Goal: Transaction & Acquisition: Purchase product/service

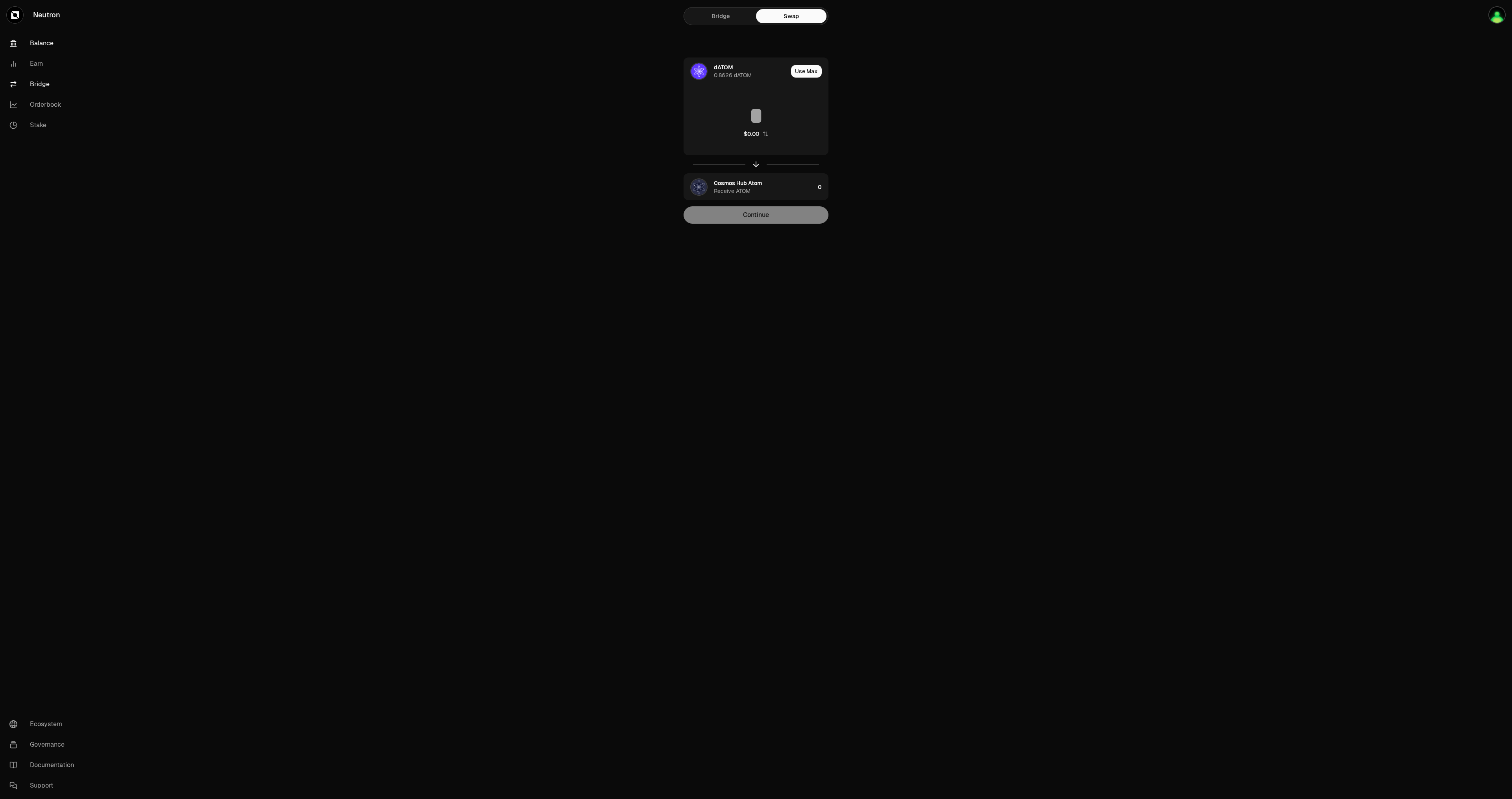
click at [49, 46] on link "Balance" at bounding box center [44, 43] width 82 height 20
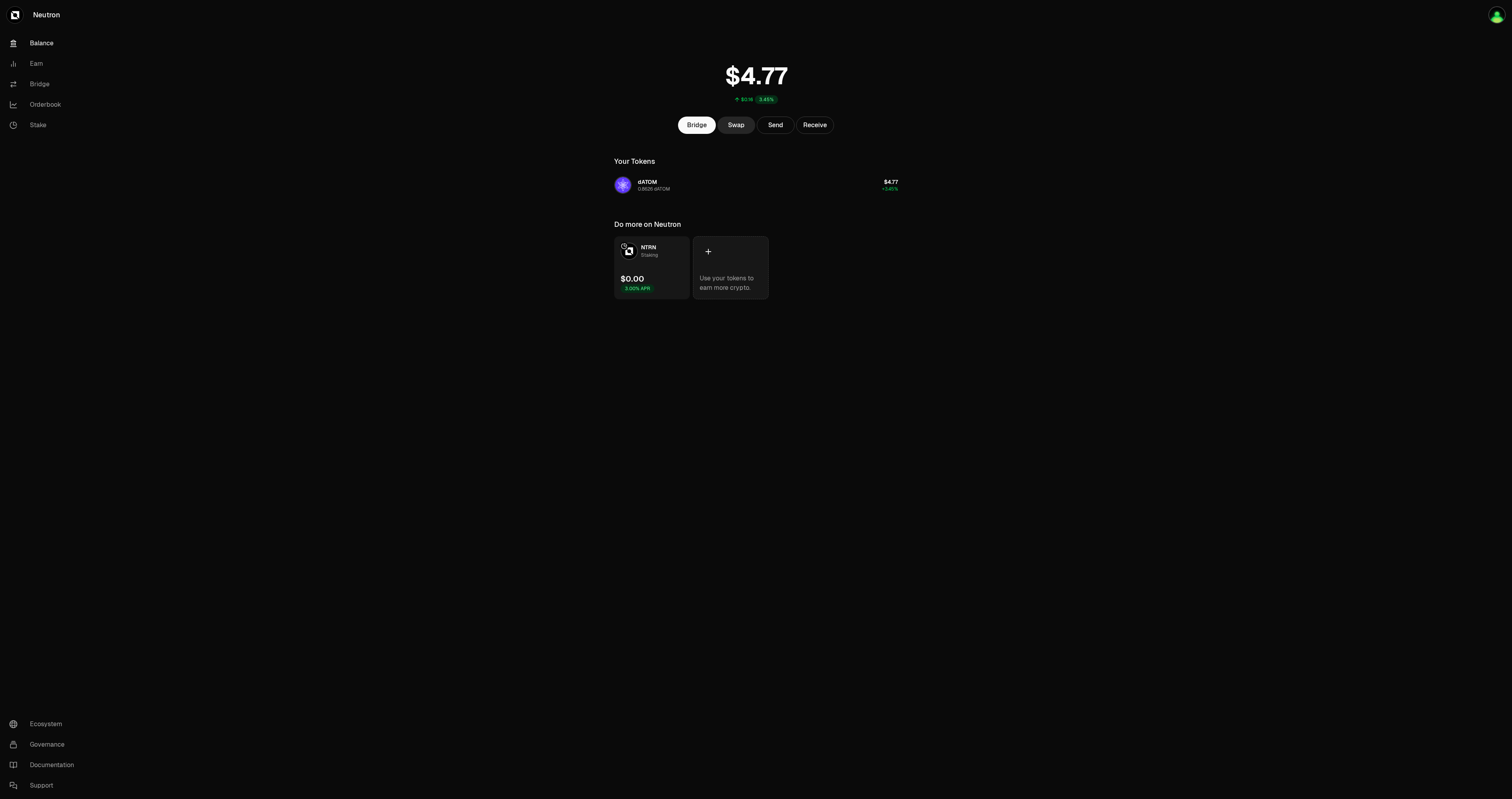
click at [712, 254] on icon at bounding box center [708, 251] width 8 height 8
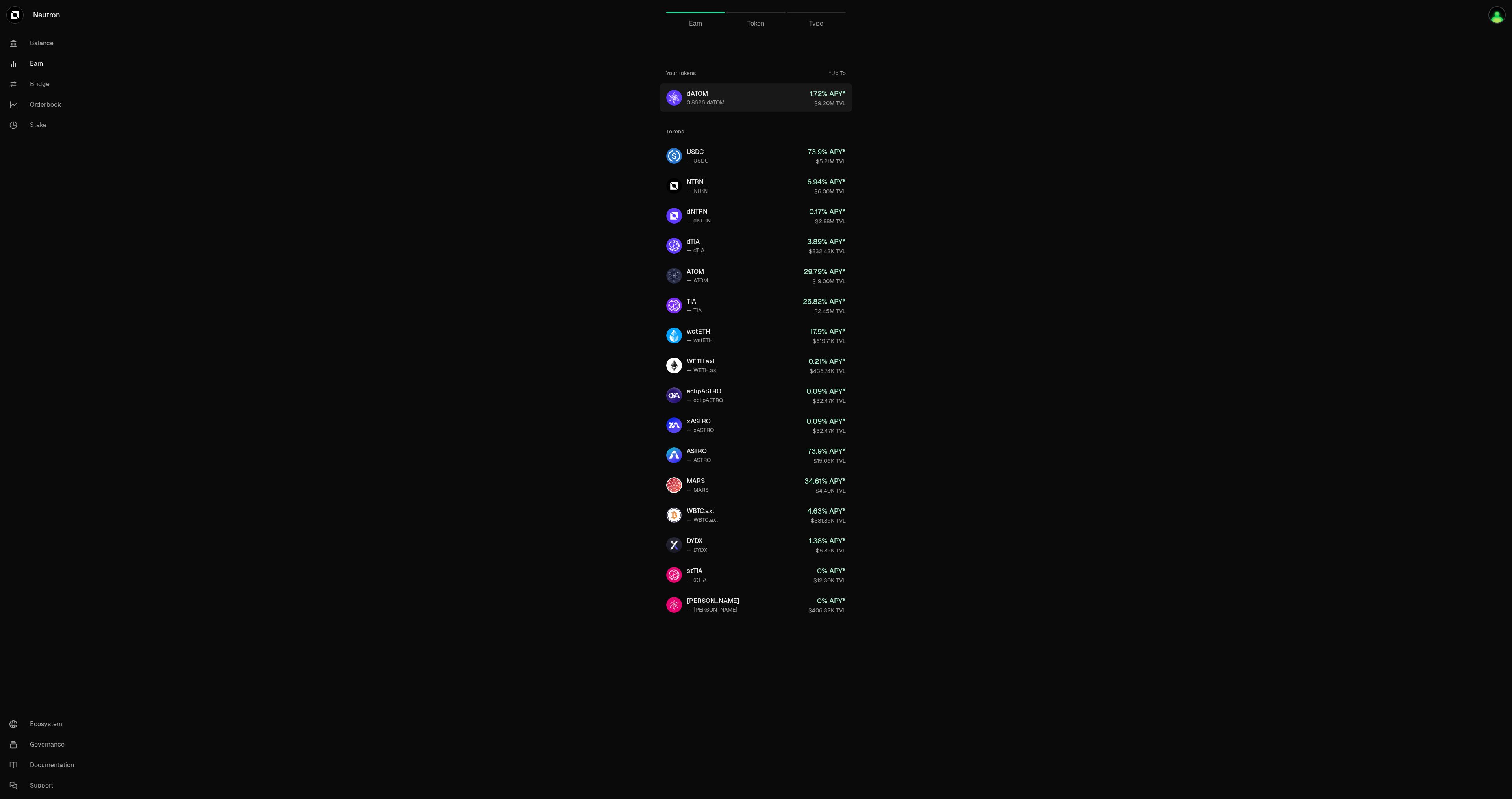
click at [743, 103] on link "dATOM 0.8626 dATOM 1.72 % APY* $9.20M TVL" at bounding box center [756, 98] width 192 height 29
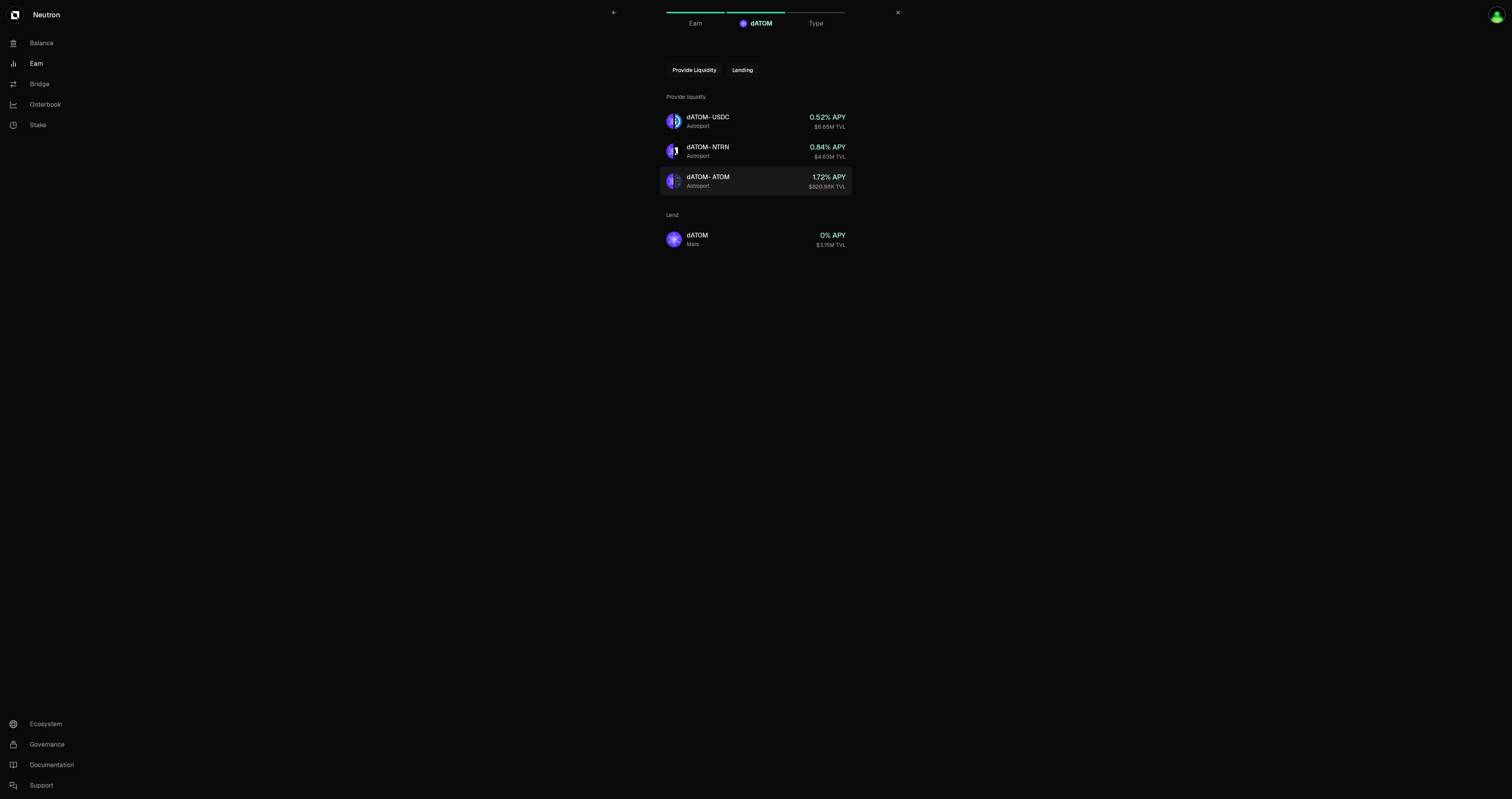
click at [737, 179] on link "dATOM - ATOM Astroport 1.72 % APY $820.96K TVL" at bounding box center [756, 182] width 192 height 29
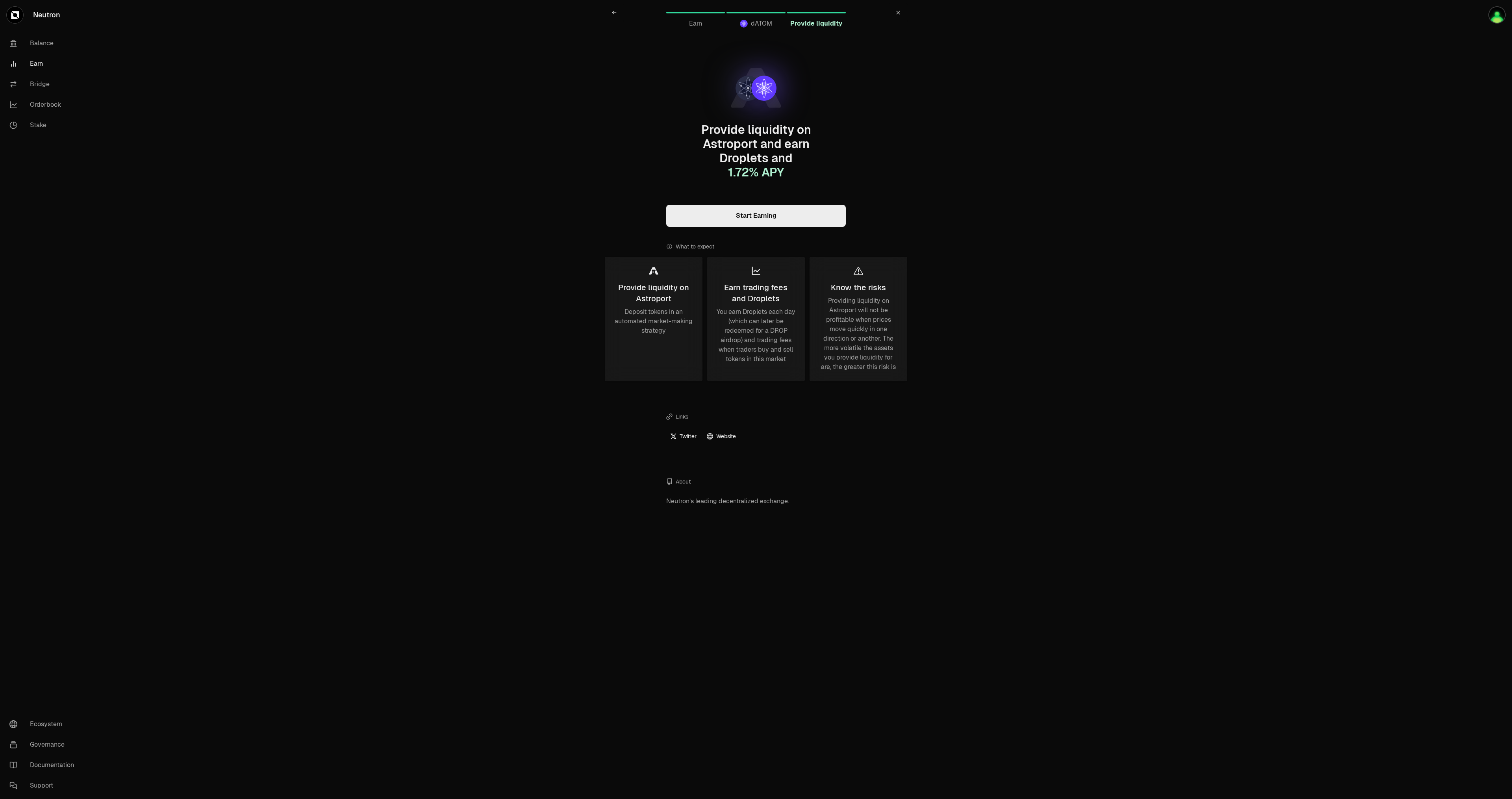
click at [759, 223] on link "Start Earning" at bounding box center [756, 216] width 179 height 22
click at [898, 17] on link at bounding box center [897, 12] width 19 height 19
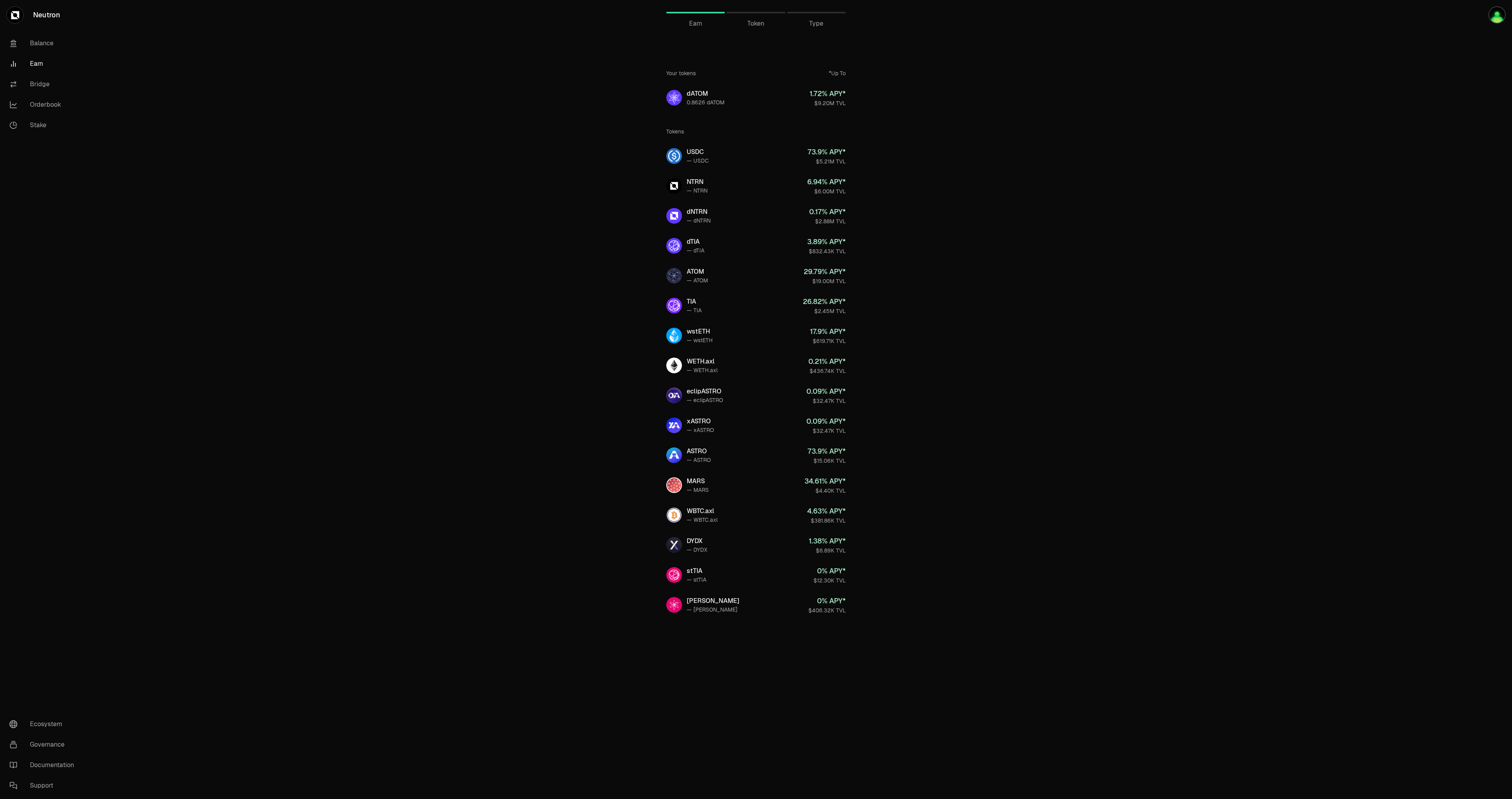
click at [763, 24] on span "Token" at bounding box center [756, 23] width 17 height 10
click at [758, 25] on span "Token" at bounding box center [756, 23] width 17 height 10
click at [680, 23] on div "Earn" at bounding box center [695, 23] width 59 height 10
click at [764, 17] on div "Token" at bounding box center [756, 12] width 59 height 19
click at [761, 14] on div "Token" at bounding box center [756, 12] width 59 height 19
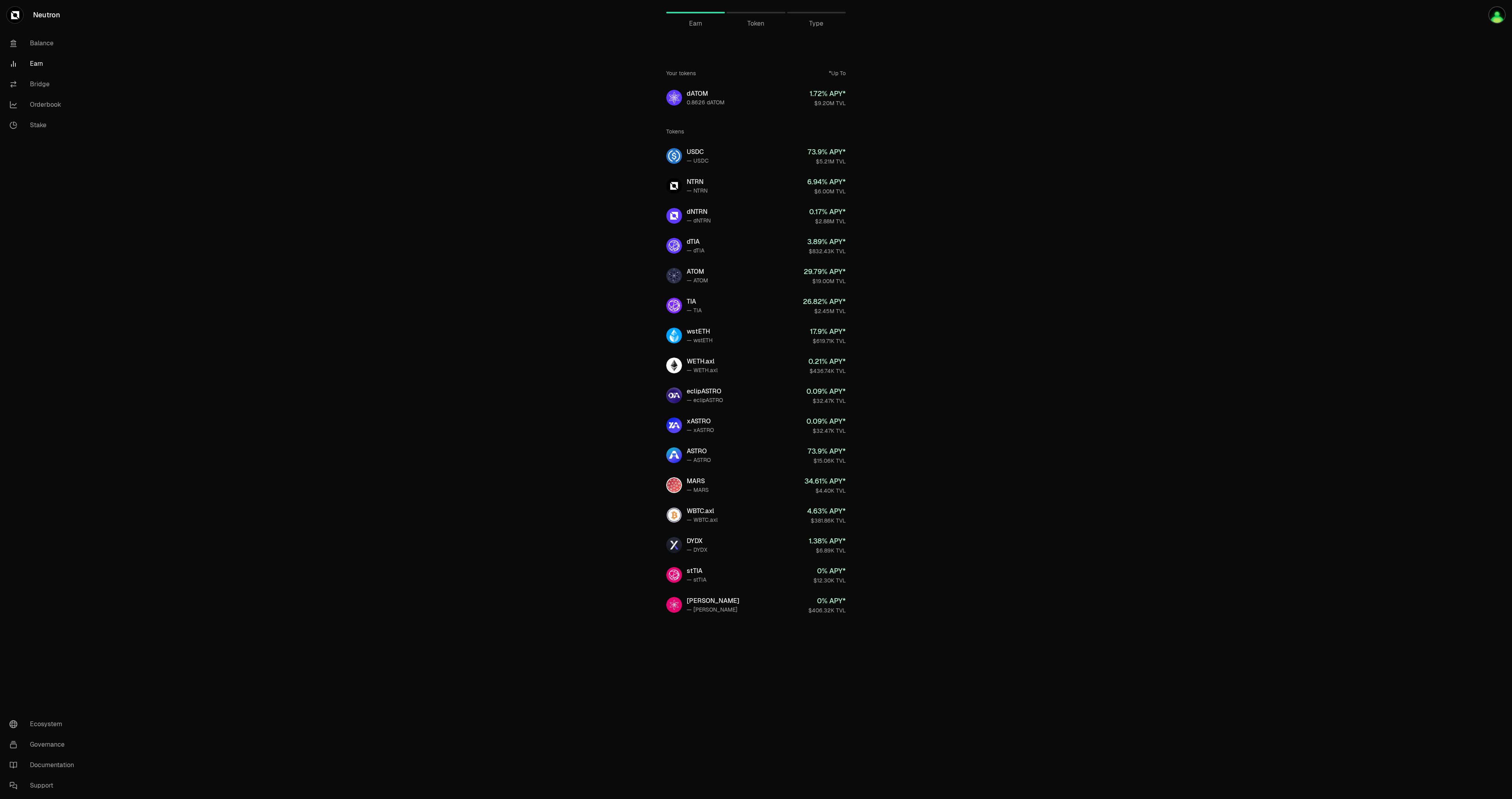
click at [840, 17] on div "Type" at bounding box center [816, 12] width 59 height 19
click at [44, 46] on link "Balance" at bounding box center [44, 43] width 82 height 20
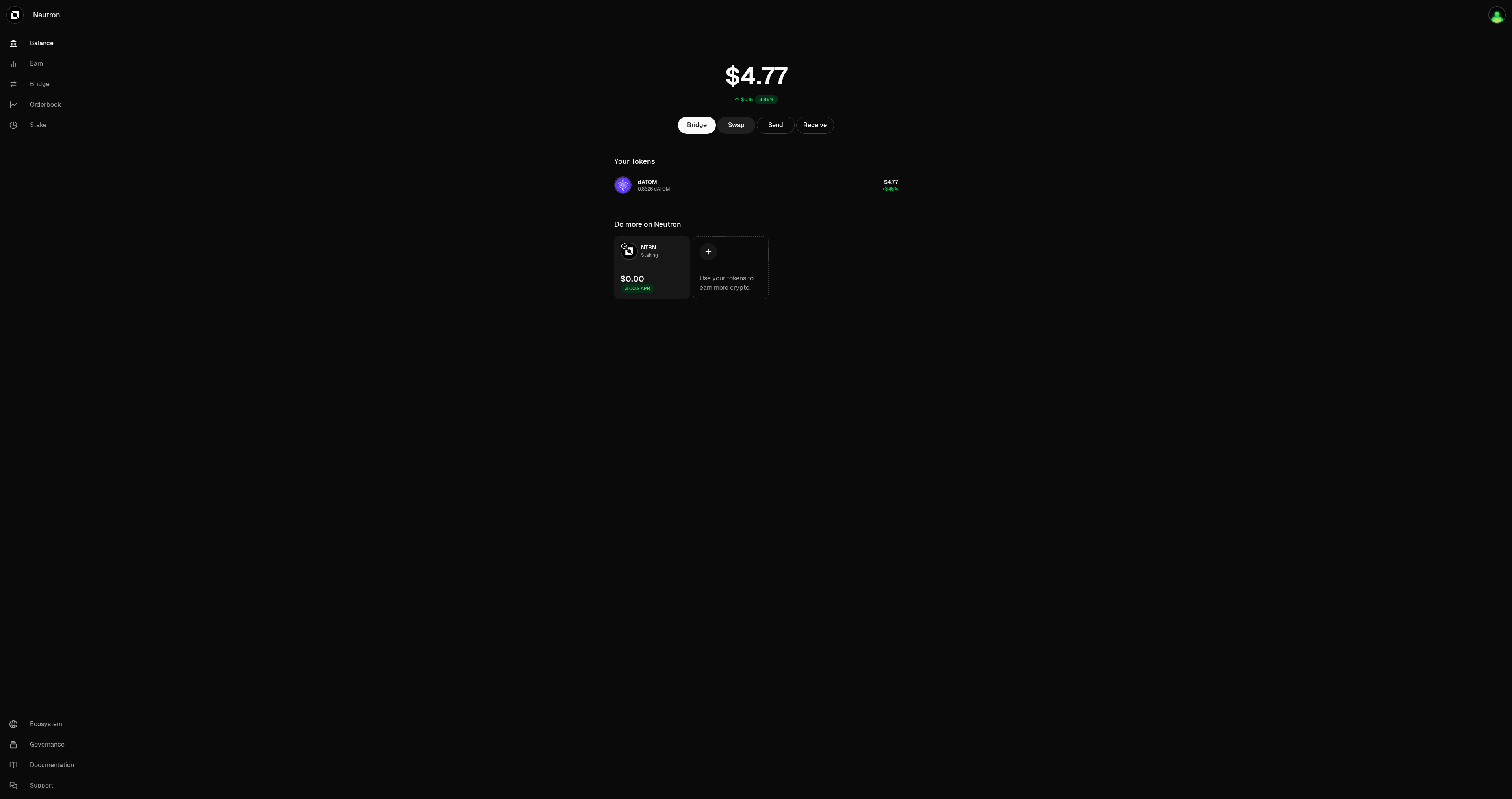
click at [740, 124] on link "Swap" at bounding box center [736, 125] width 38 height 18
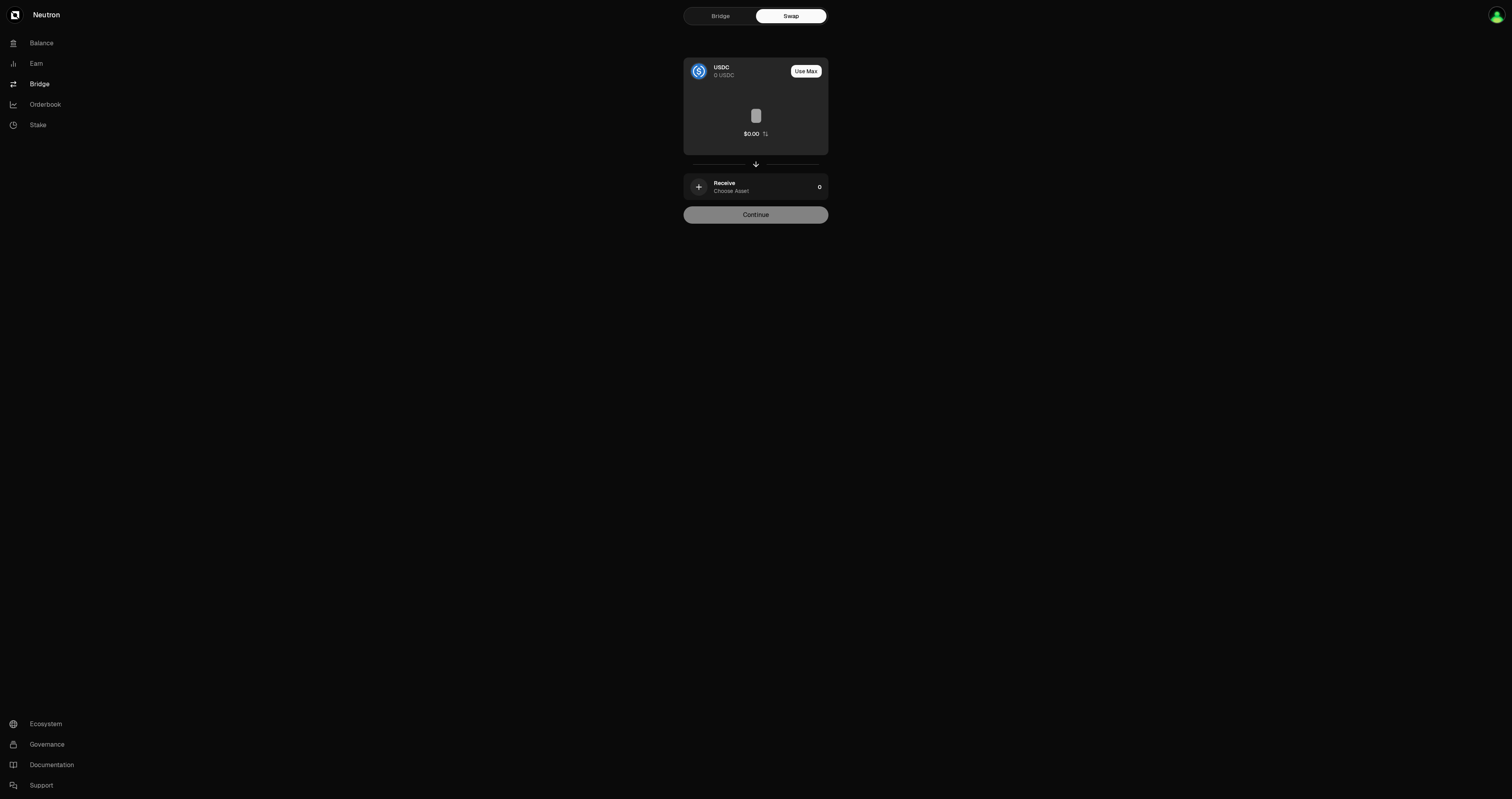
click at [724, 68] on div "USDC" at bounding box center [722, 67] width 16 height 8
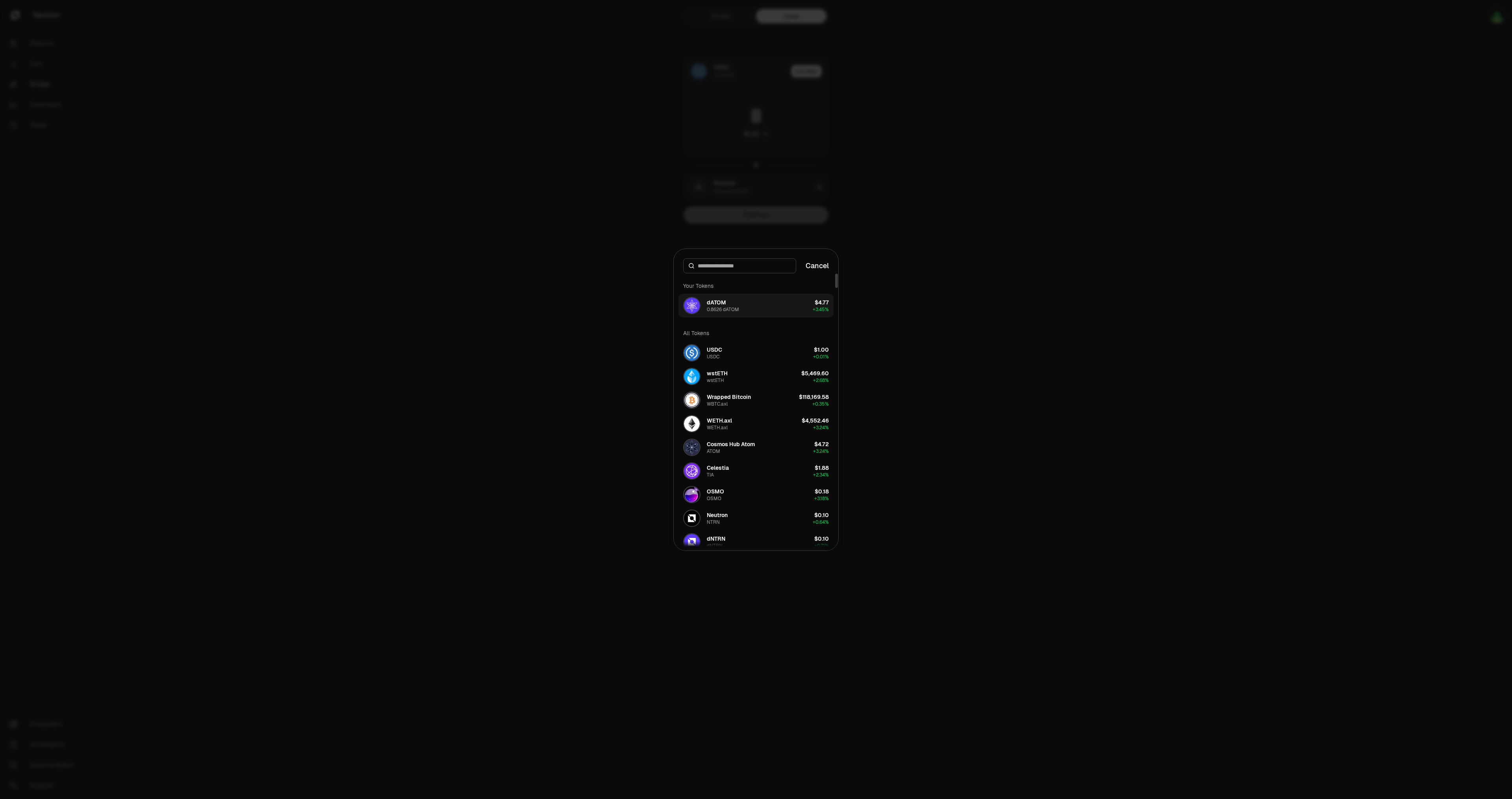
click at [715, 301] on div "dATOM" at bounding box center [717, 303] width 20 height 8
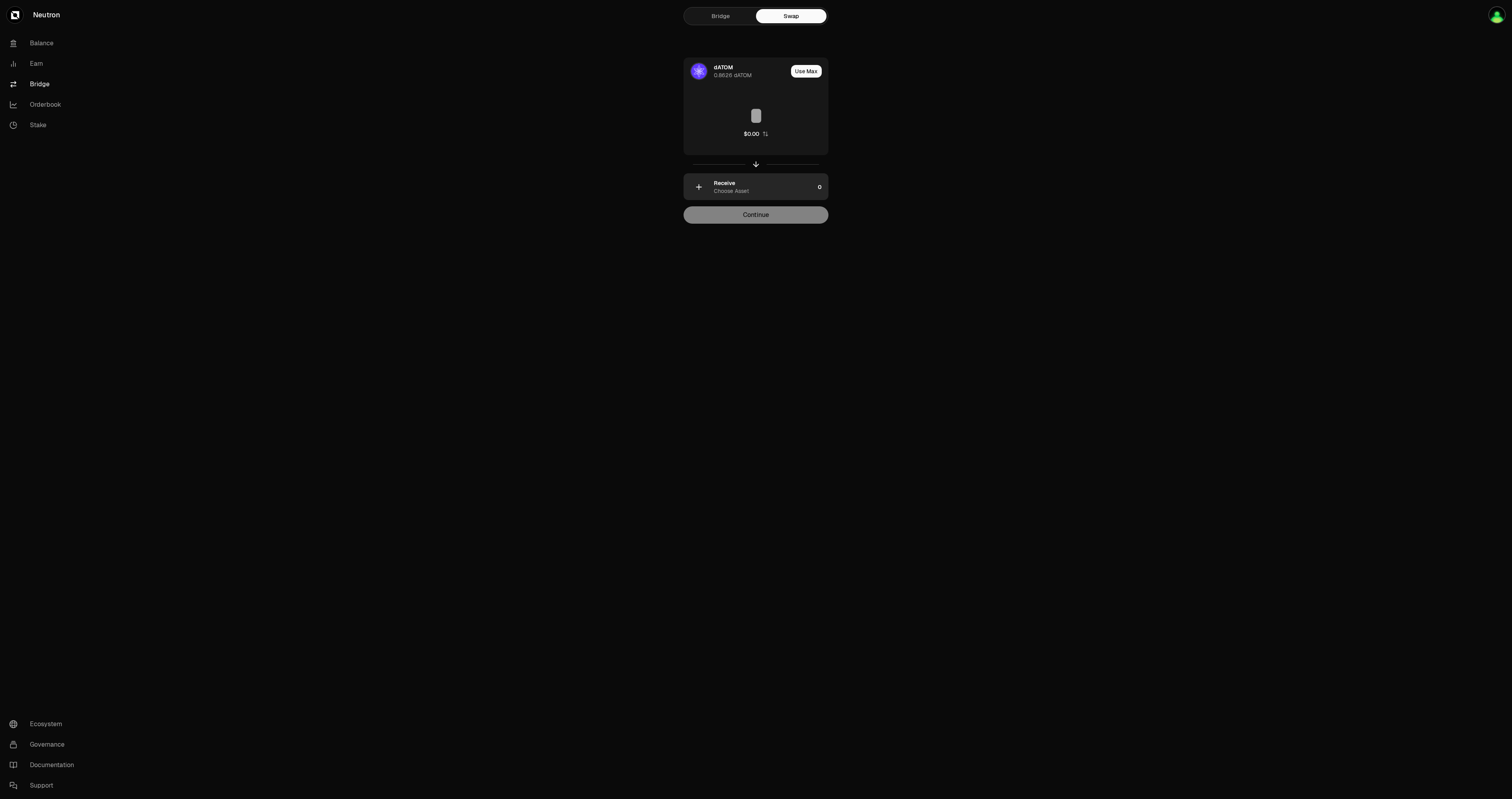
click at [751, 186] on div "Receive Choose Asset" at bounding box center [764, 187] width 101 height 16
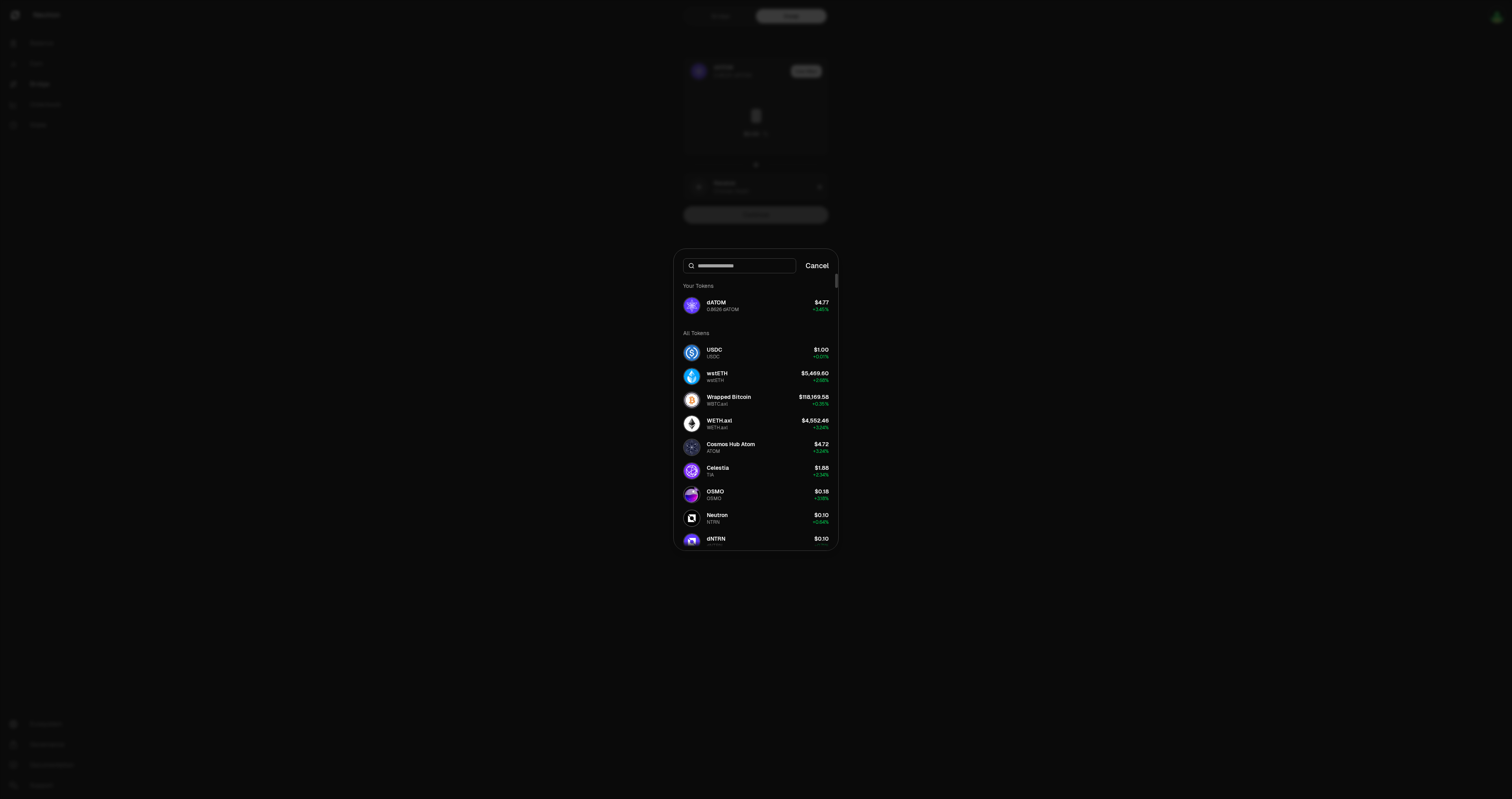
click at [732, 267] on input at bounding box center [744, 266] width 93 height 8
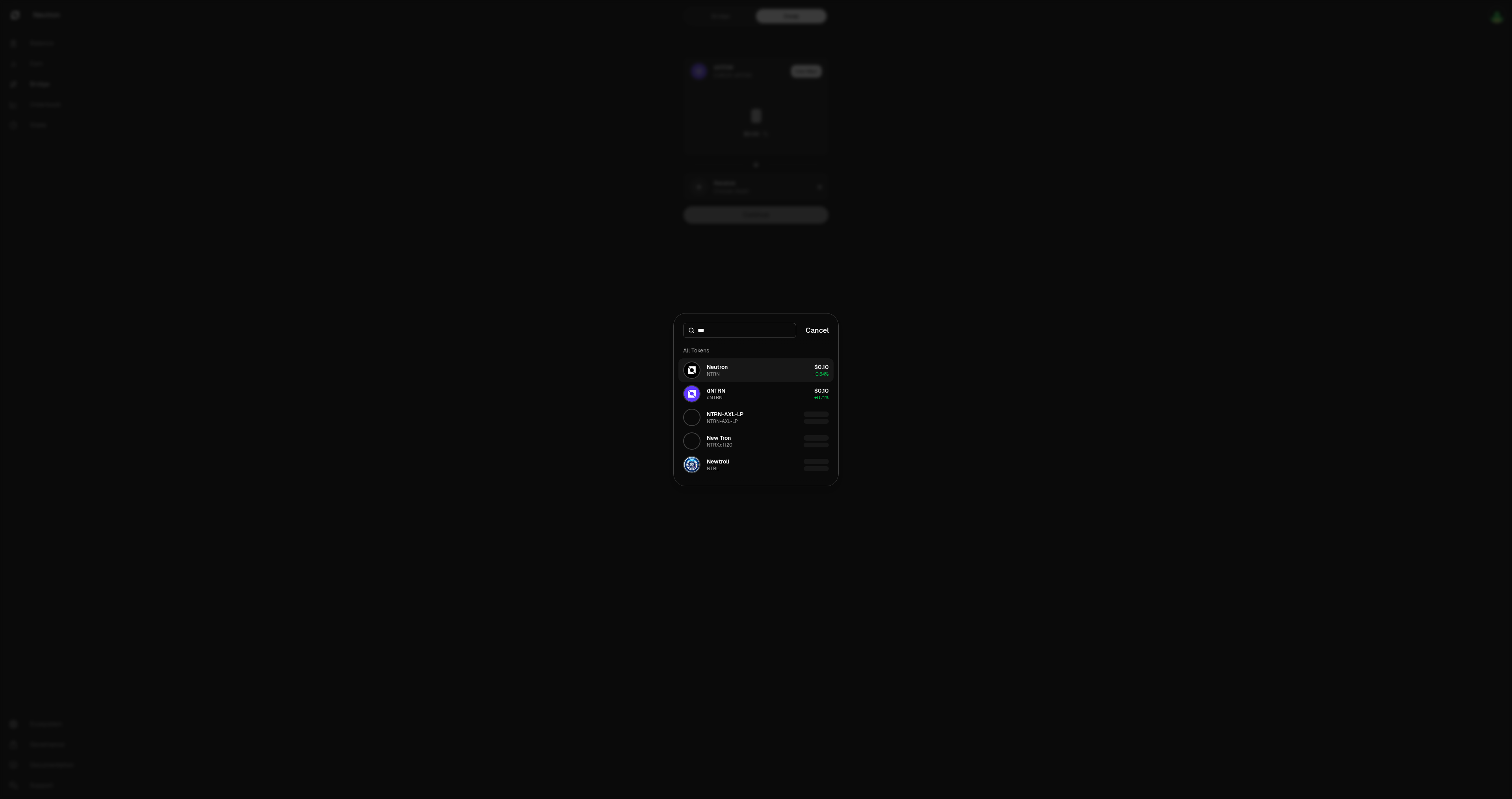
type input "***"
click at [721, 371] on div "Neutron" at bounding box center [717, 367] width 21 height 8
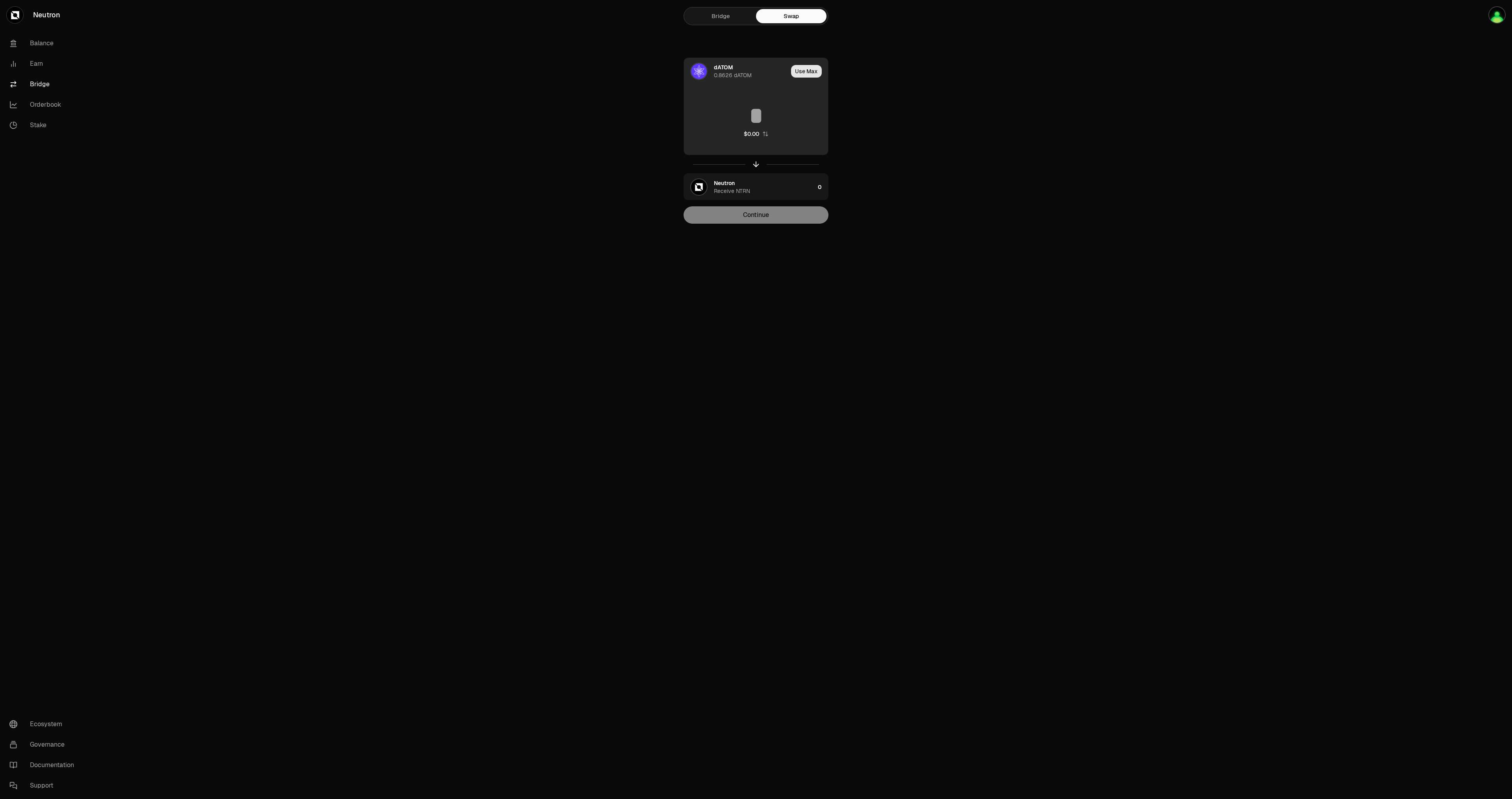
click at [802, 76] on button "Use Max" at bounding box center [806, 71] width 31 height 12
click at [734, 114] on input "********" at bounding box center [756, 116] width 144 height 23
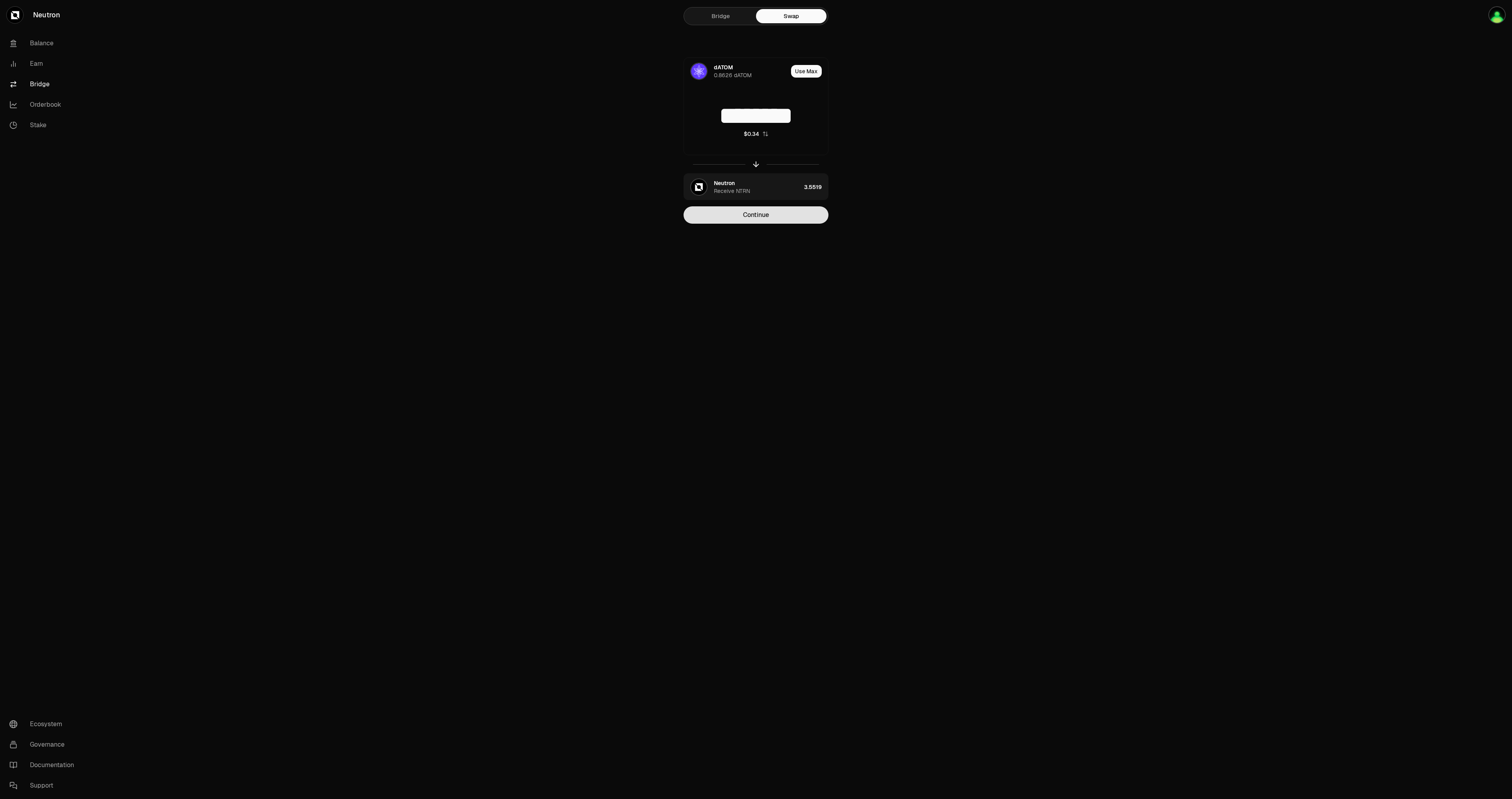
type input "********"
click at [752, 215] on button "Continue" at bounding box center [756, 215] width 145 height 18
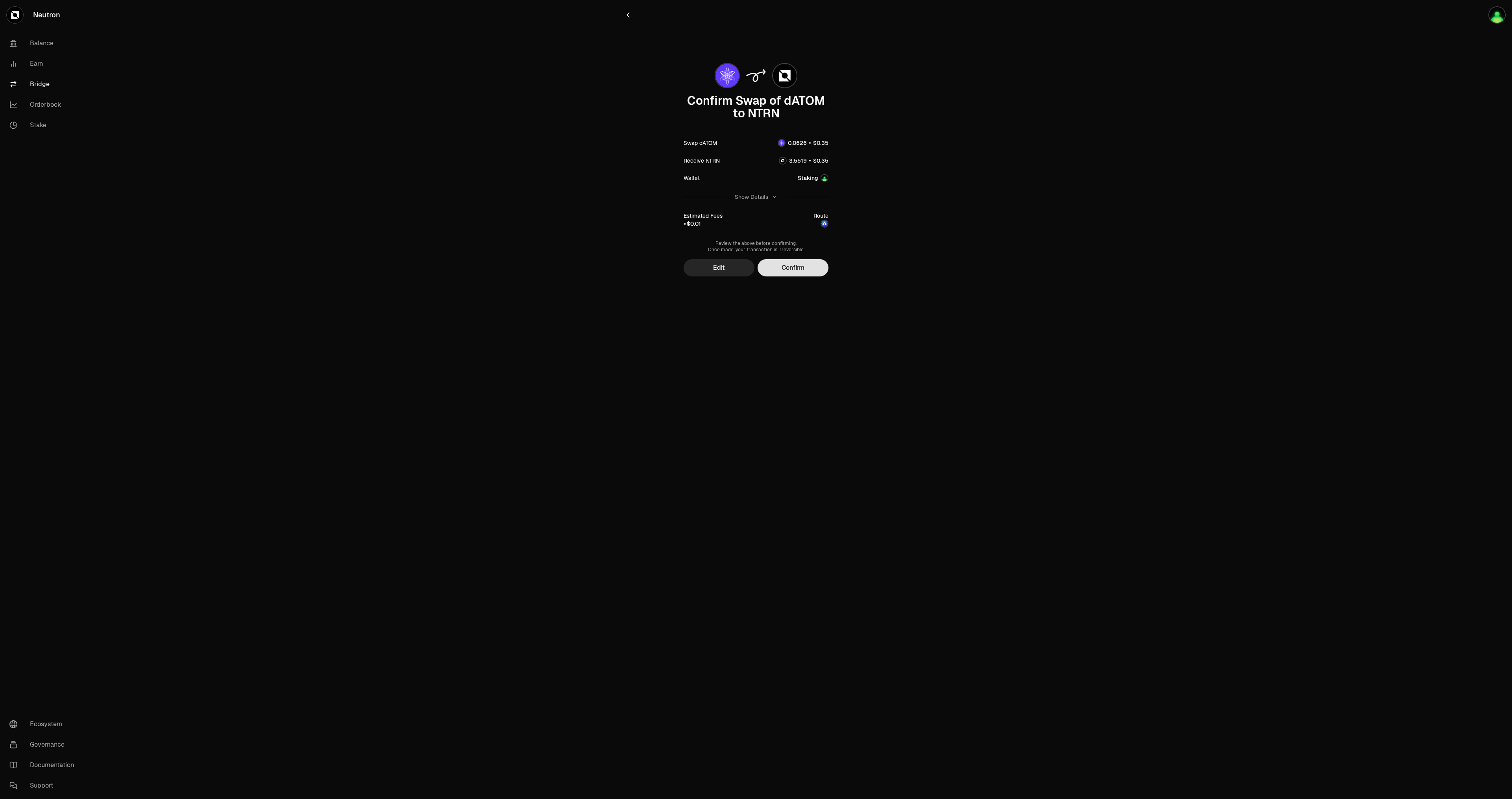
click at [801, 271] on button "Confirm" at bounding box center [793, 267] width 71 height 18
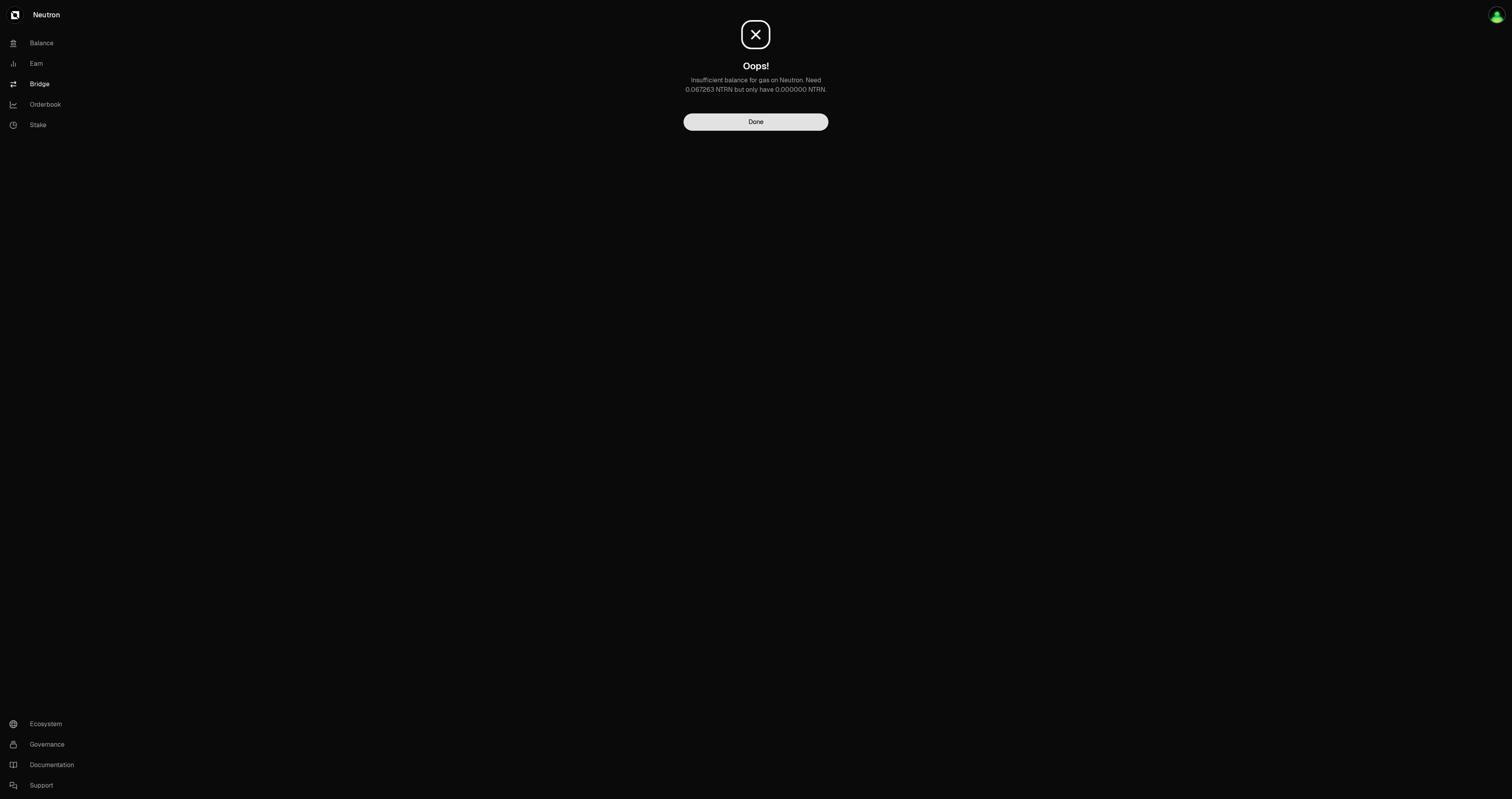
click at [756, 124] on button "Done" at bounding box center [756, 122] width 145 height 18
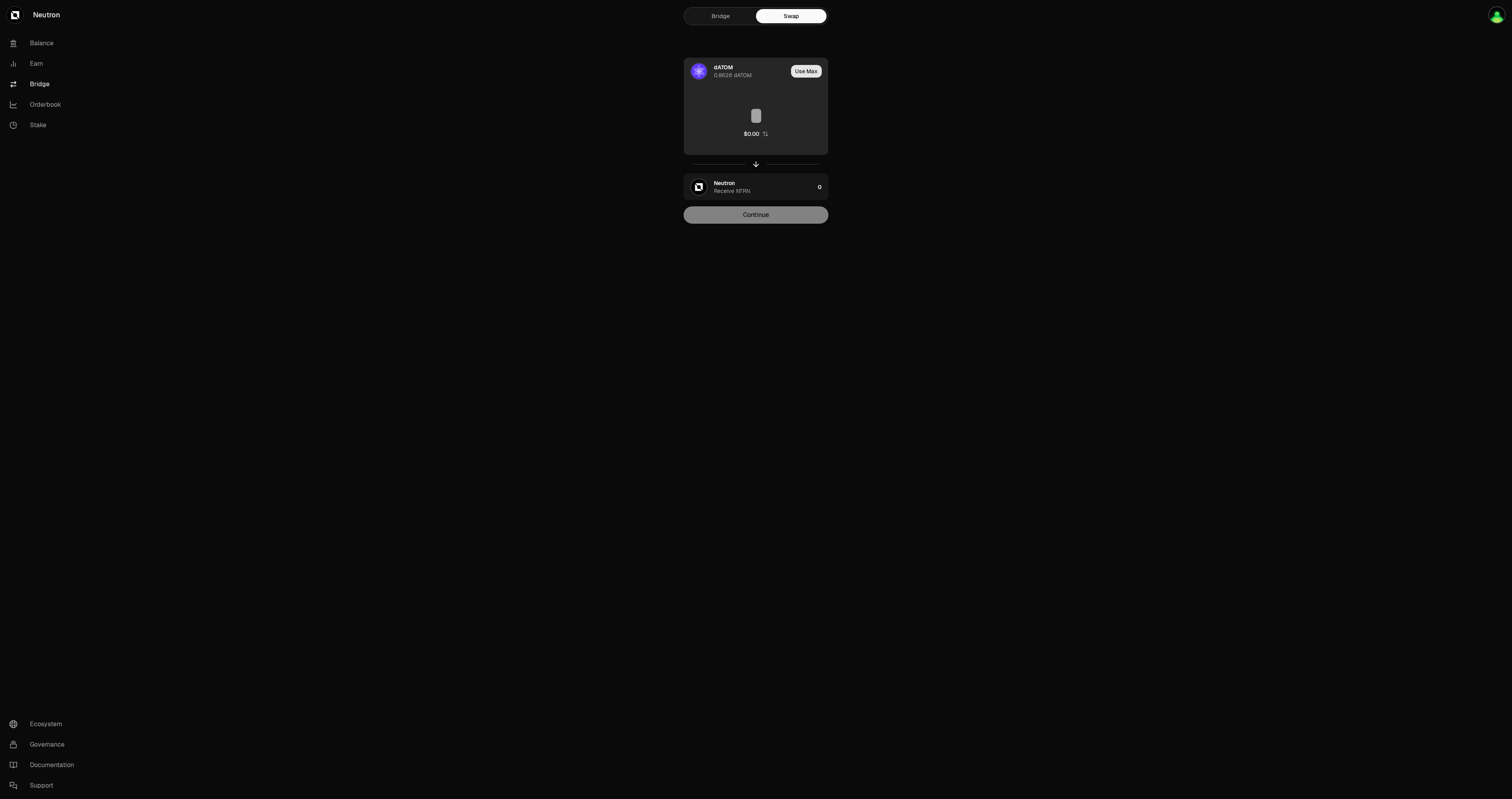
click at [804, 70] on button "Use Max" at bounding box center [806, 71] width 31 height 12
click at [735, 118] on input "********" at bounding box center [756, 116] width 144 height 23
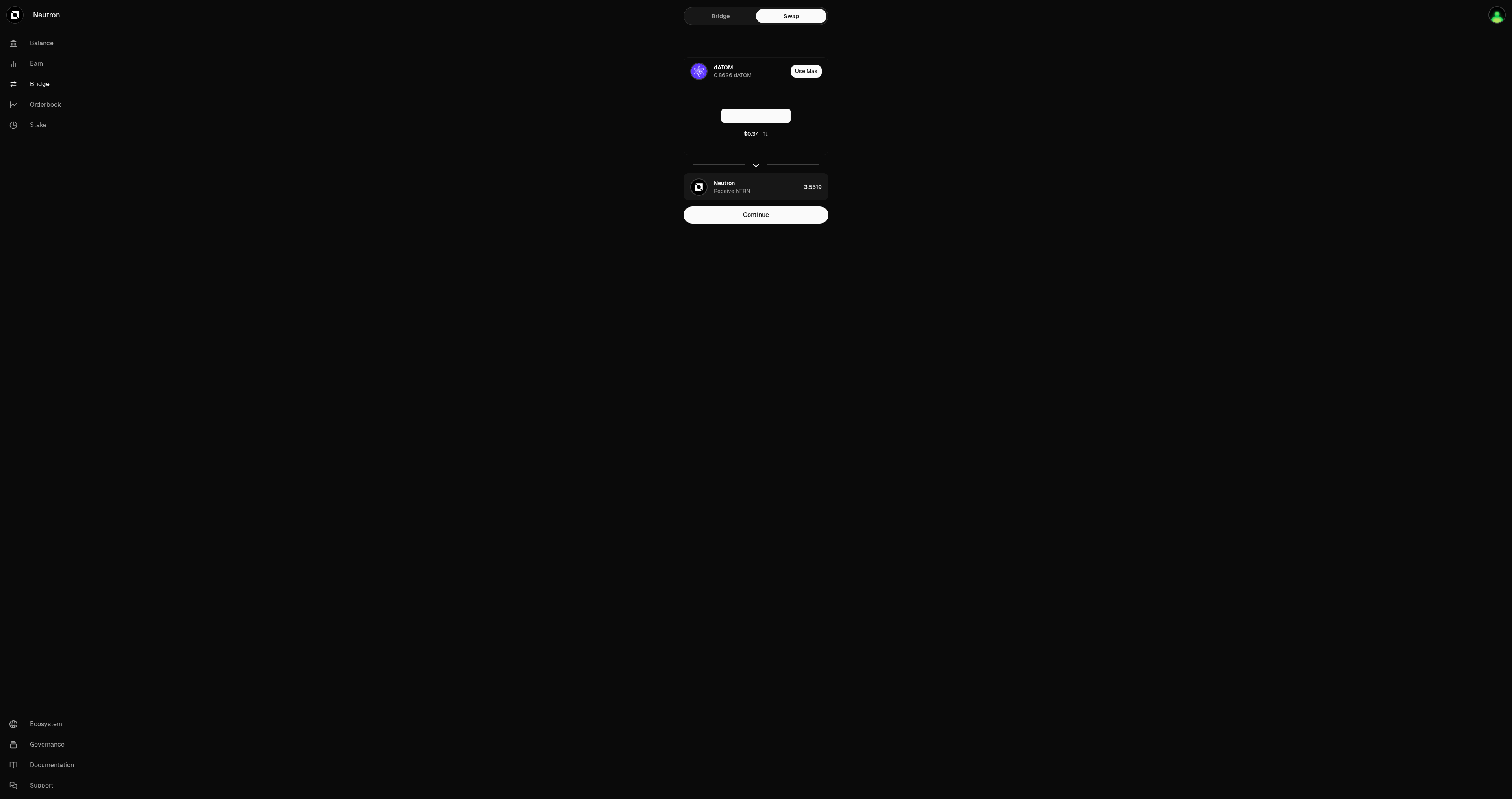
type input "********"
click at [910, 122] on main "Bridge Swap dATOM 0.8626 dATOM Use Max ******** $0.34 Neutron Receive NTRN 3.55…" at bounding box center [800, 128] width 1424 height 255
click at [1202, 100] on main "Bridge Swap dATOM 0.8626 dATOM Use Max ******** $0.34 Neutron Receive NTRN 3.55…" at bounding box center [800, 128] width 1424 height 255
click at [1201, 103] on main "Bridge Swap dATOM 0.8626 dATOM Use Max ******** $0.34 Neutron Receive NTRN 3.55…" at bounding box center [800, 128] width 1424 height 255
click at [36, 42] on link "Balance" at bounding box center [44, 43] width 82 height 20
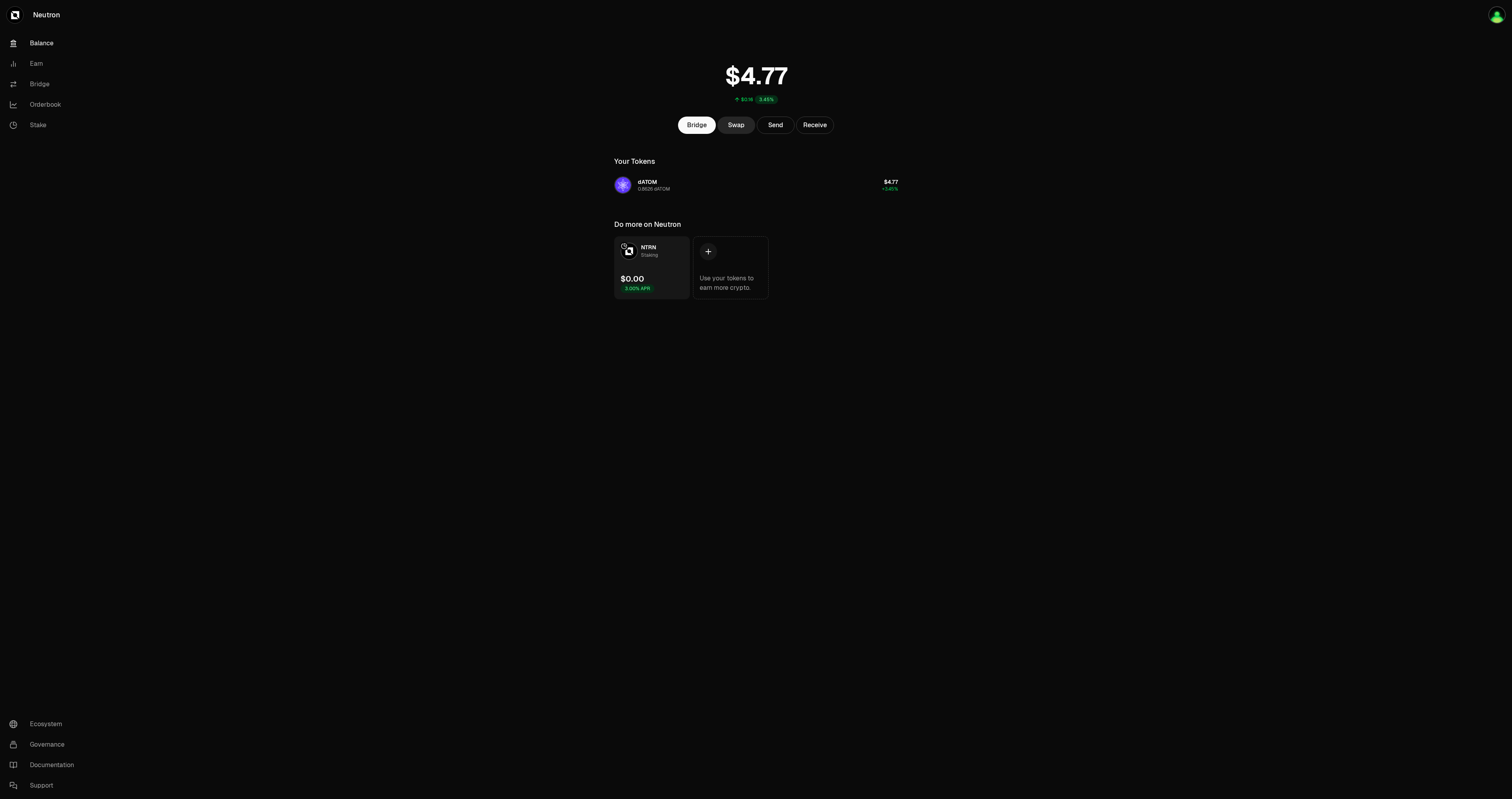
click at [356, 92] on main "$0.16 3.45% Bridge Swap Send Receive Your Tokens dATOM 0.8626 dATOM $4.77 +3.45…" at bounding box center [800, 165] width 1424 height 331
click at [1492, 20] on img "button" at bounding box center [1497, 15] width 18 height 18
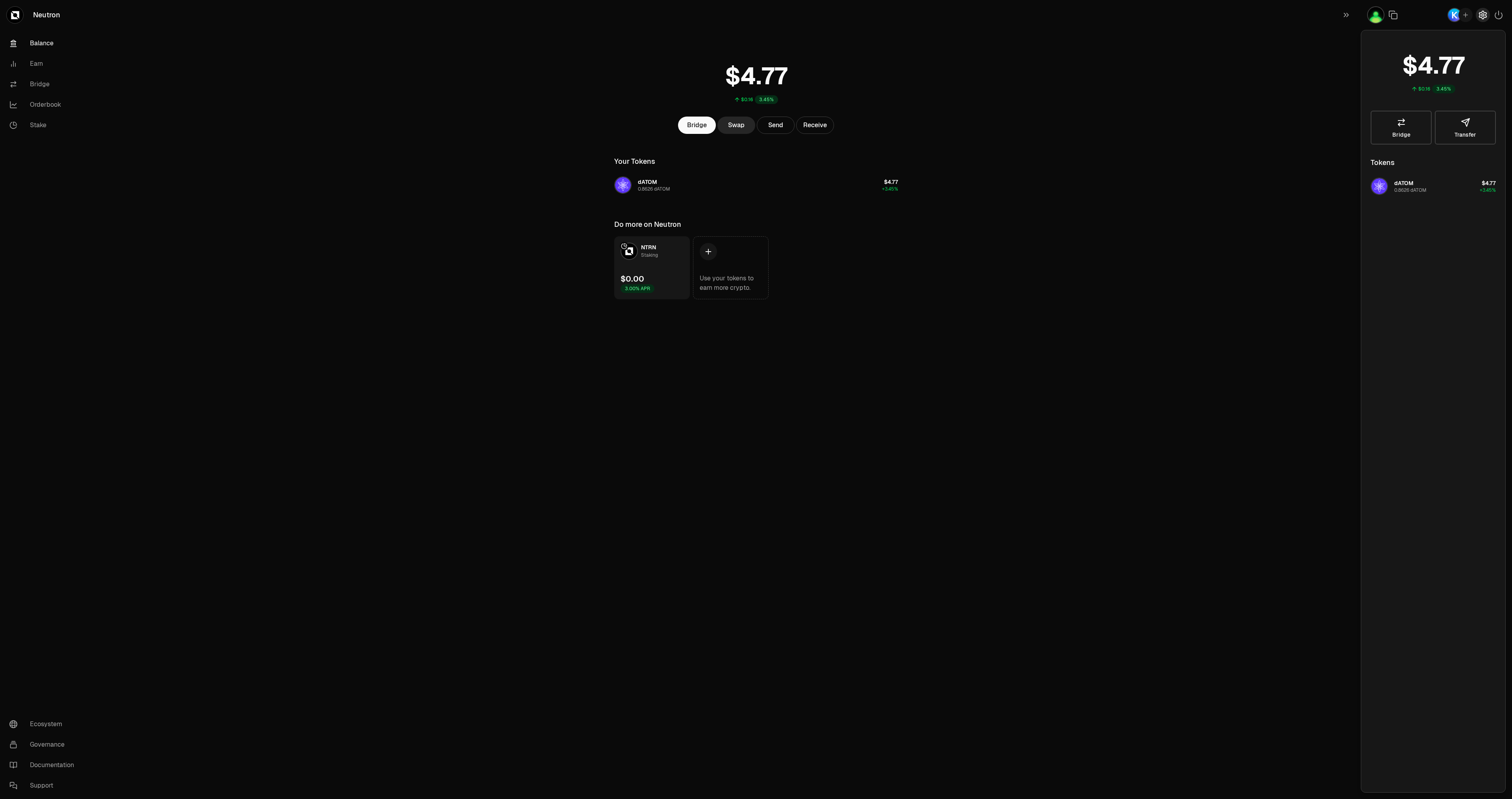
click at [1480, 18] on icon "button" at bounding box center [1483, 15] width 7 height 8
click at [1494, 160] on html "Neutron Balance Earn Bridge Orderbook Stake Ecosystem Governance Documentation …" at bounding box center [756, 400] width 1512 height 799
click at [1492, 160] on html "Neutron Balance Earn Bridge Orderbook Stake Ecosystem Governance Documentation …" at bounding box center [756, 400] width 1512 height 799
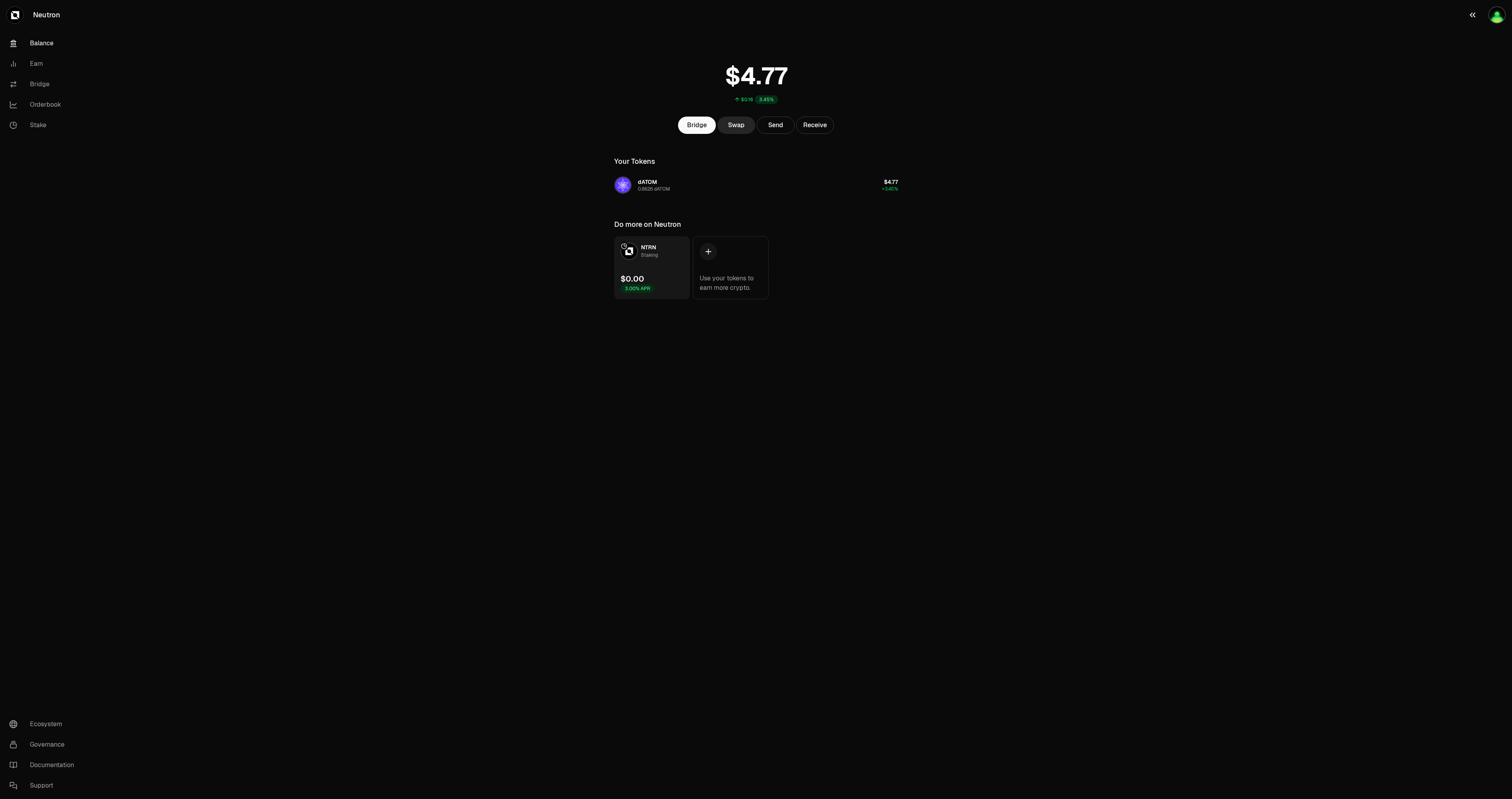
click at [1496, 18] on img "button" at bounding box center [1497, 15] width 18 height 18
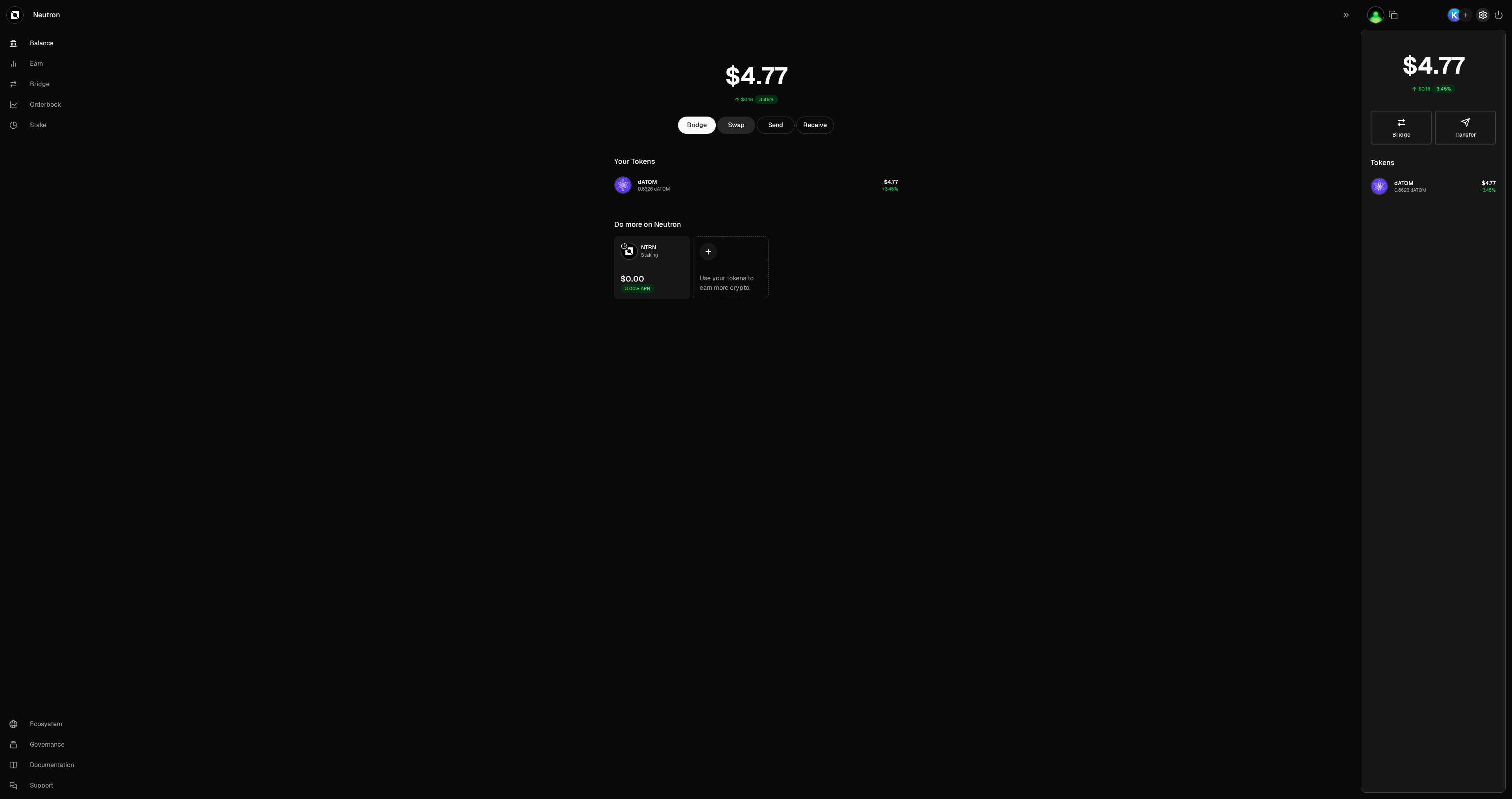
click at [1483, 14] on icon "button" at bounding box center [1483, 15] width 3 height 3
click at [1366, 16] on div at bounding box center [1436, 15] width 151 height 30
click at [1346, 16] on icon "button" at bounding box center [1346, 15] width 8 height 10
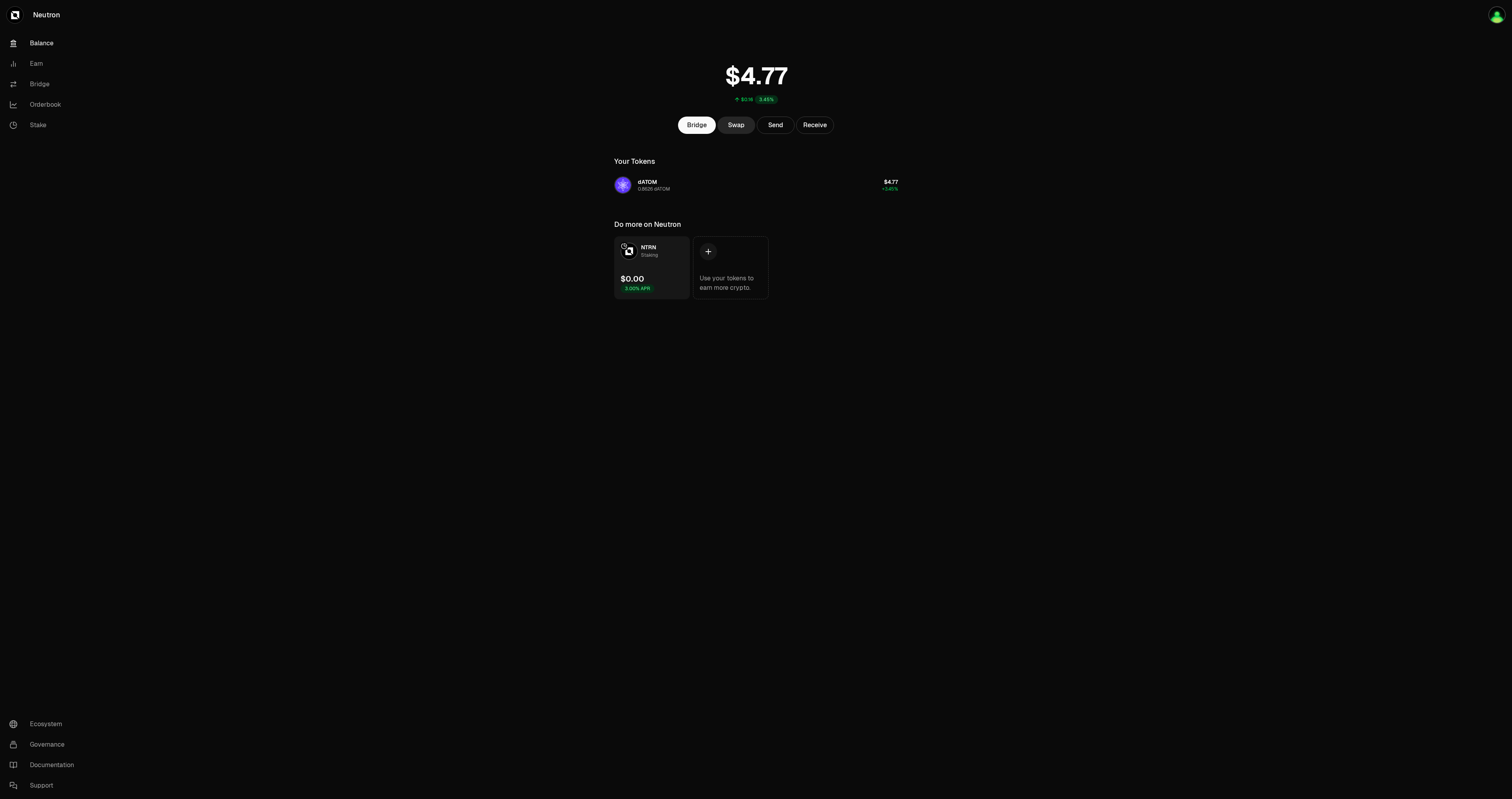
click at [1306, 44] on main "$0.16 3.45% Bridge Swap Send Receive Your Tokens dATOM 0.8626 dATOM $4.77 +3.45…" at bounding box center [800, 165] width 1424 height 331
click at [1065, 372] on div "Neutron Balance Earn Bridge Orderbook Stake Ecosystem Governance Documentation …" at bounding box center [800, 400] width 1424 height 799
